Goal: Task Accomplishment & Management: Use online tool/utility

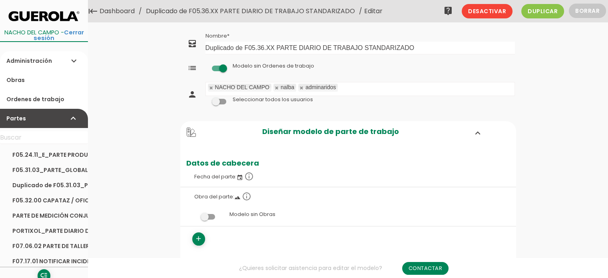
click at [123, 9] on link "Dashboard" at bounding box center [117, 11] width 39 height 22
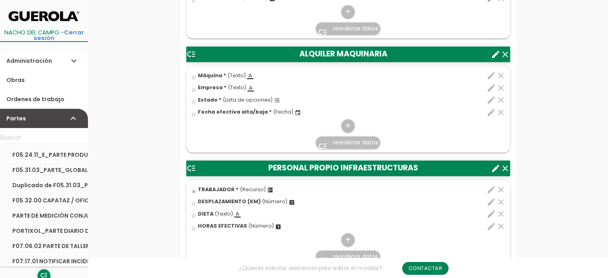
scroll to position [1040, 0]
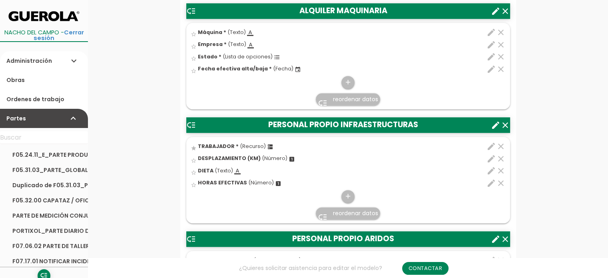
click at [500, 123] on icon "create" at bounding box center [496, 125] width 10 height 10
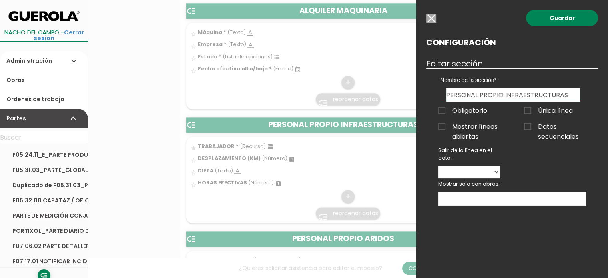
drag, startPoint x: 567, startPoint y: 94, endPoint x: 504, endPoint y: 96, distance: 62.8
click at [504, 96] on input "PERSONAL PROPIO INFRAESTRUCTURAS" at bounding box center [513, 95] width 134 height 14
type input "PERSONAL PROPIO OBRAS CONSTRUCCION O PREPARACION"
click at [557, 18] on link "Guardar" at bounding box center [562, 18] width 72 height 16
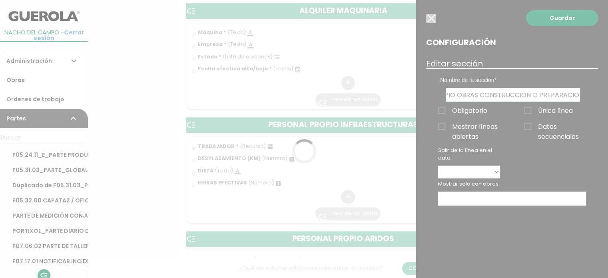
scroll to position [0, 0]
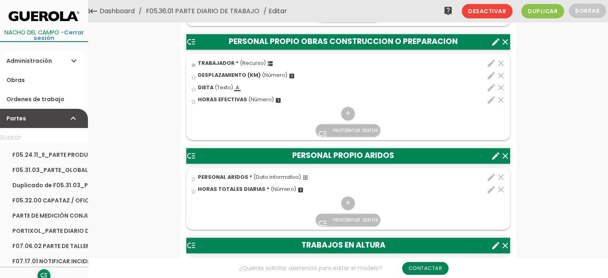
scroll to position [1060, 0]
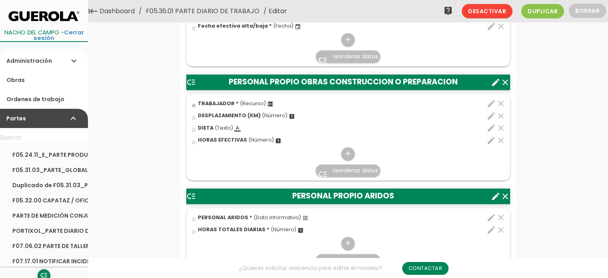
click at [493, 215] on icon "edit" at bounding box center [492, 218] width 10 height 10
select select "3038"
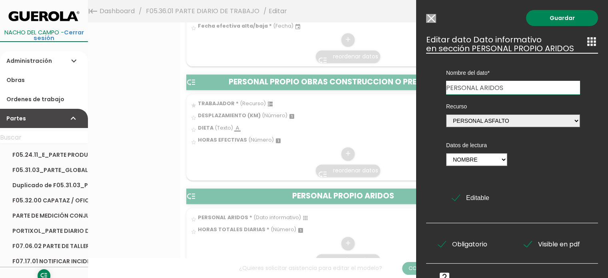
click at [434, 16] on input "Modelo sin Ordenes de trabajo" at bounding box center [431, 18] width 10 height 9
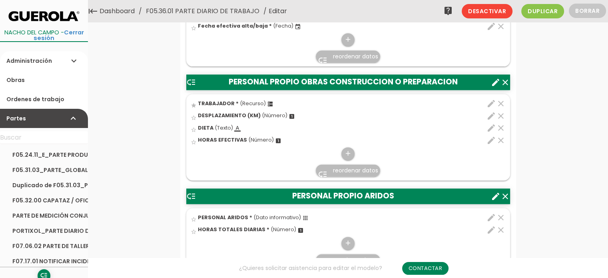
click at [497, 193] on icon "create" at bounding box center [496, 197] width 10 height 10
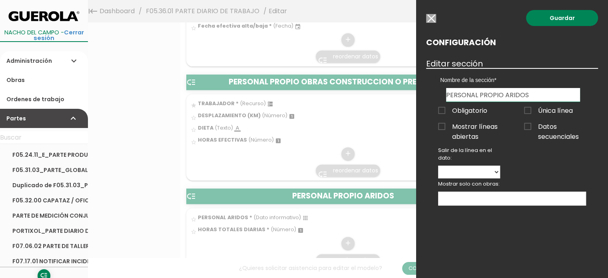
drag, startPoint x: 535, startPoint y: 96, endPoint x: 504, endPoint y: 96, distance: 30.8
click at [504, 96] on input "PERSONAL PROPIO ARIDOS" at bounding box center [513, 95] width 134 height 14
type input "PERSONAL PROPIO FIRMES"
click at [563, 16] on link "Guardar" at bounding box center [562, 18] width 72 height 16
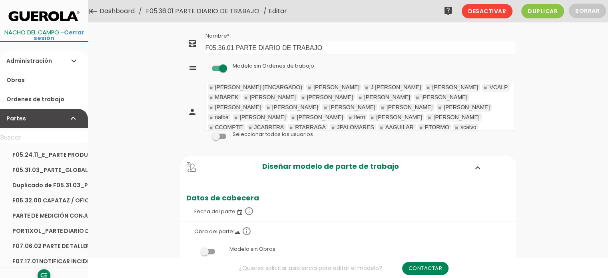
drag, startPoint x: 179, startPoint y: 74, endPoint x: 176, endPoint y: 65, distance: 9.0
